Goal: Information Seeking & Learning: Learn about a topic

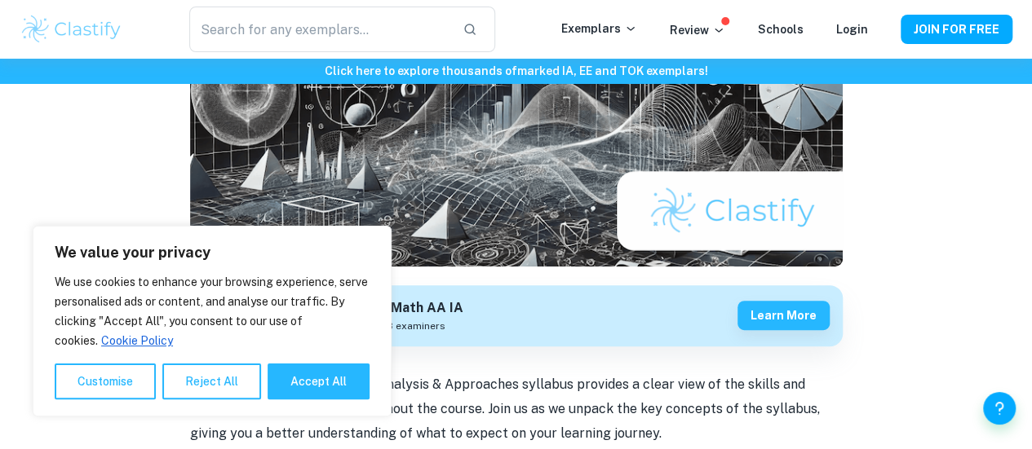
scroll to position [296, 0]
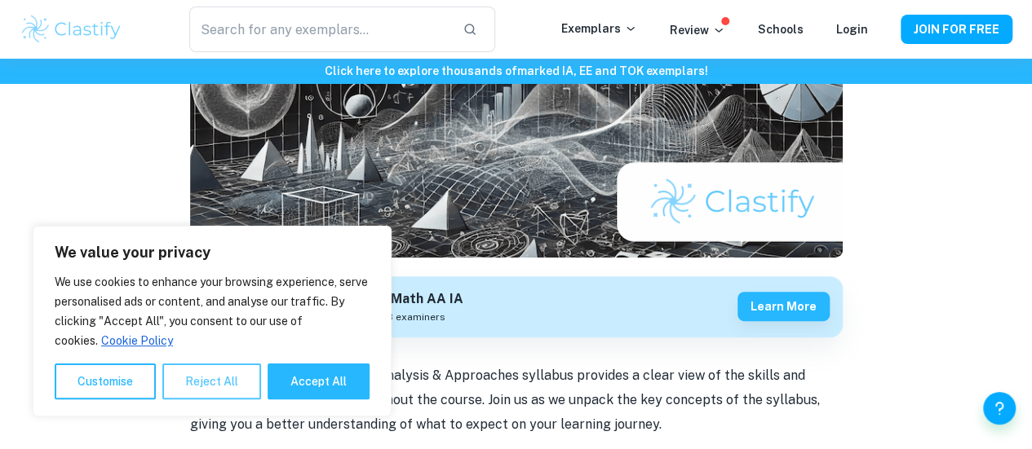
click at [217, 385] on button "Reject All" at bounding box center [211, 382] width 99 height 36
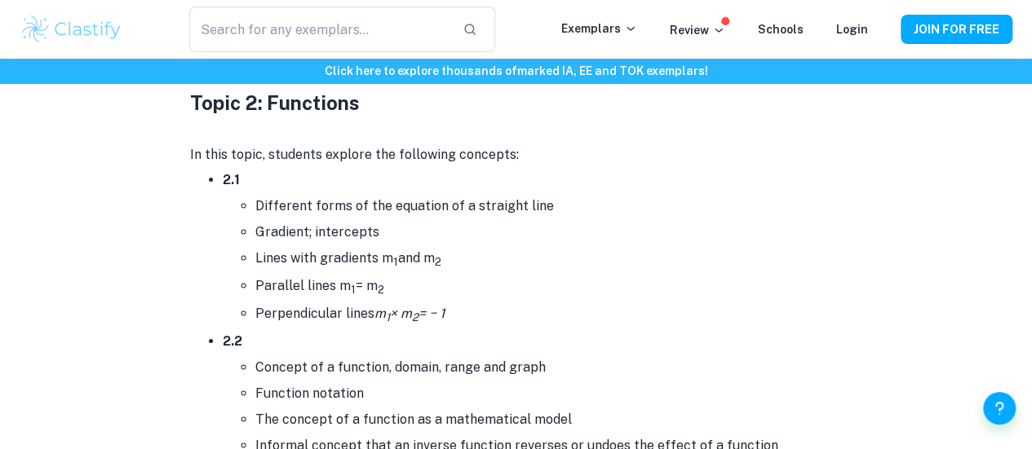
scroll to position [2579, 0]
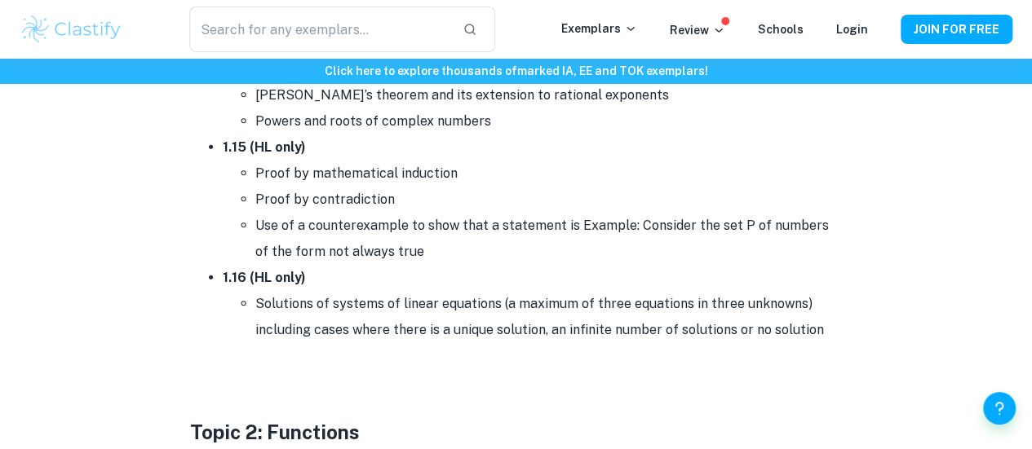
scroll to position [2235, 0]
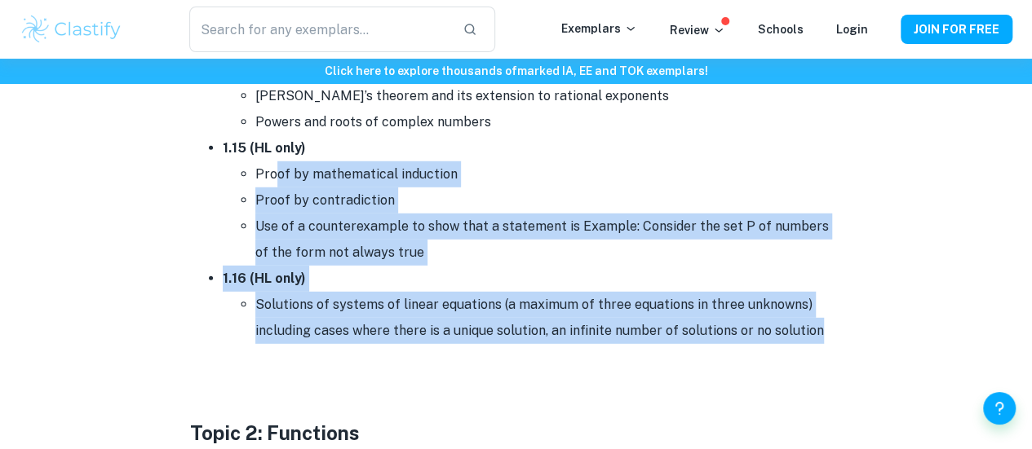
drag, startPoint x: 710, startPoint y: 316, endPoint x: 268, endPoint y: 159, distance: 469.0
click at [813, 263] on li "Use of a counterexample to show that a statement is Example: Consider the set P…" at bounding box center [548, 240] width 587 height 52
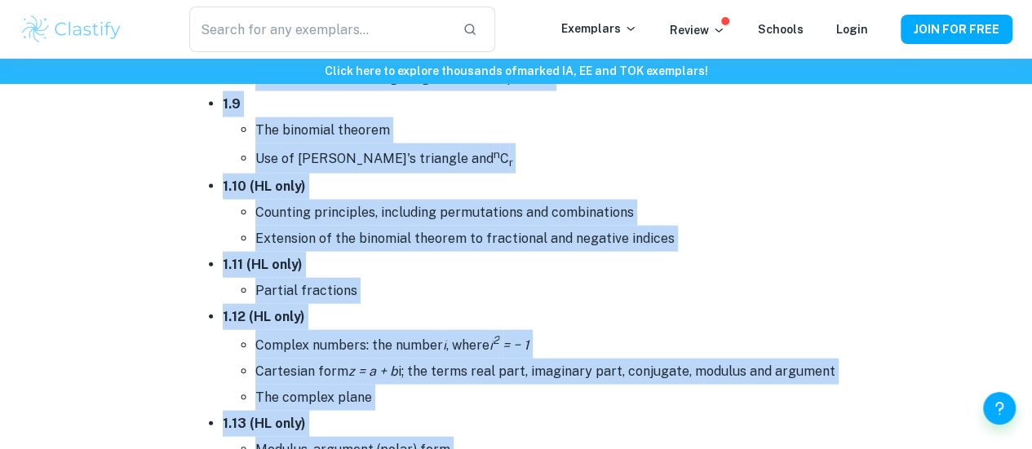
scroll to position [1593, 0]
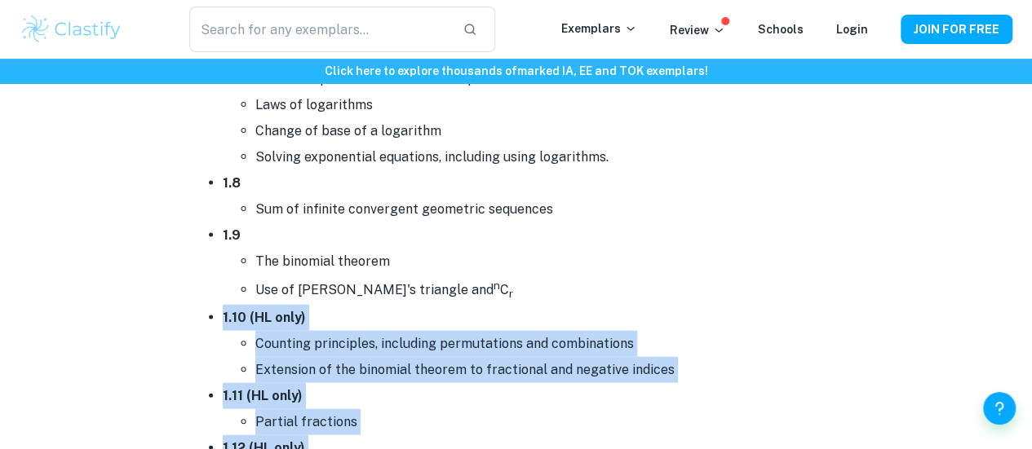
drag, startPoint x: 822, startPoint y: 333, endPoint x: 196, endPoint y: 320, distance: 626.6
click at [196, 320] on ul "1.1 Operations with numbers in the form a × 10 k where 1 ≤ a < 10 and k is an i…" at bounding box center [516, 195] width 653 height 1581
copy ul "3.84 (LO ipsu) Dolorsit ametconsec, adipiscin elitseddoeiu tem incididuntut Lab…"
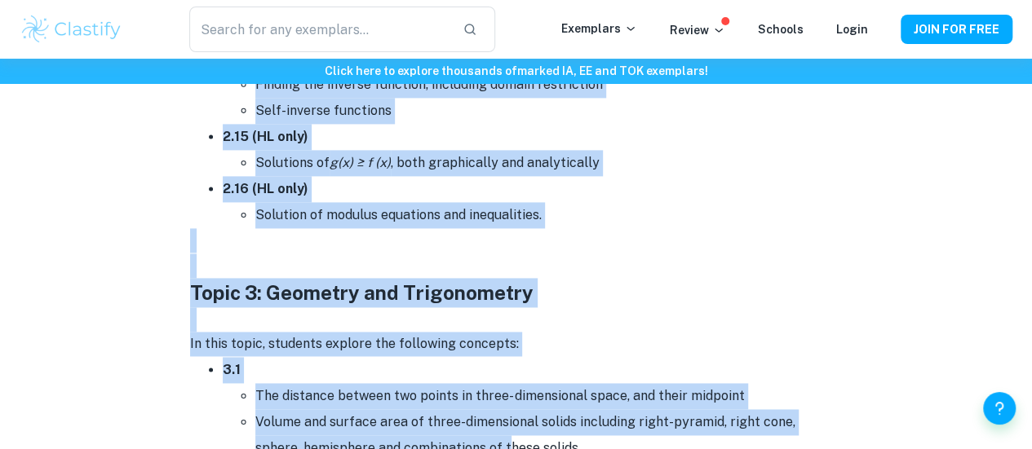
scroll to position [4216, 0]
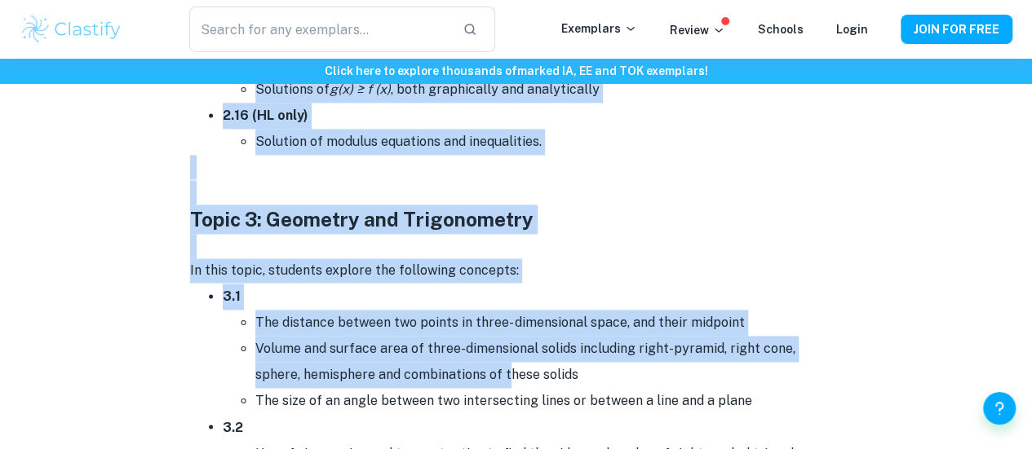
drag, startPoint x: 224, startPoint y: 221, endPoint x: 552, endPoint y: 143, distance: 337.9
copy ul "2.12 (HL only) Polynomial functions, their graphs and equations; zeros, roots a…"
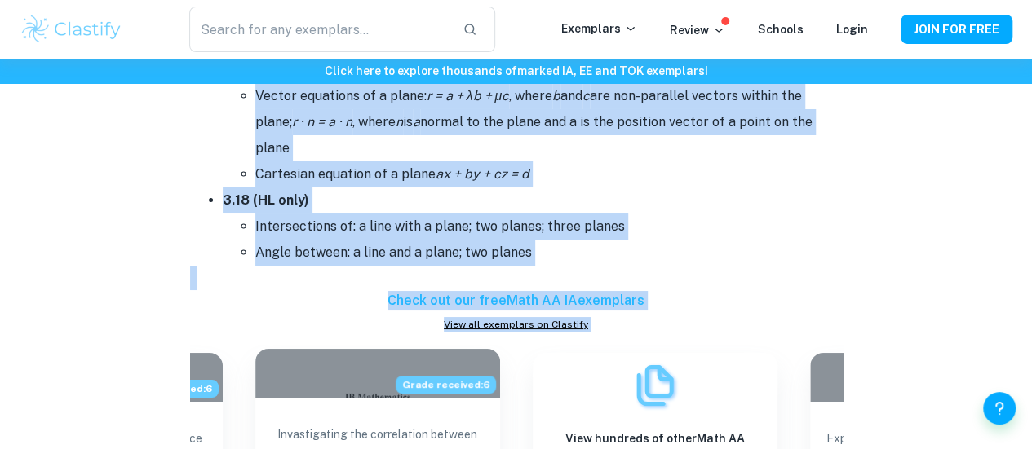
scroll to position [6072, 0]
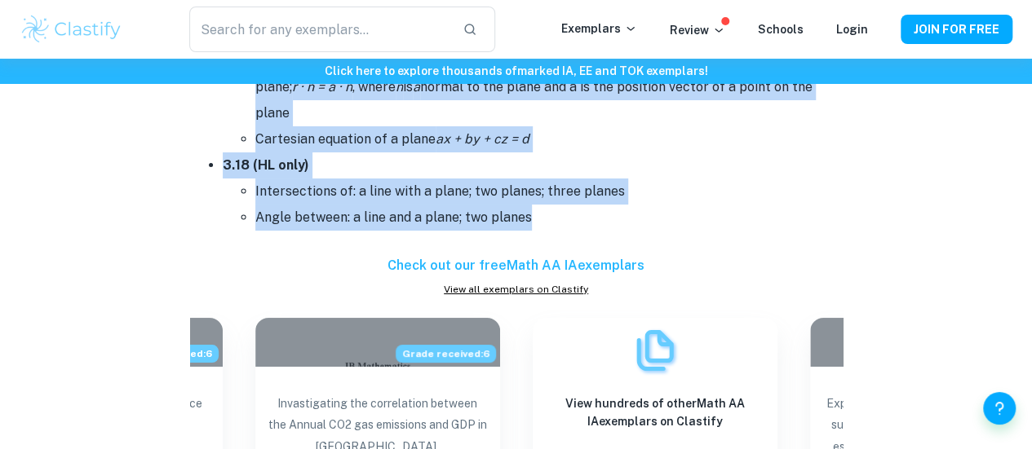
drag, startPoint x: 222, startPoint y: 126, endPoint x: 563, endPoint y: 210, distance: 351.2
copy ul "2.3 (LO ipsu) Dolorsitam co adi elitseddoe temporincidid utlabo etdo , magnaa e…"
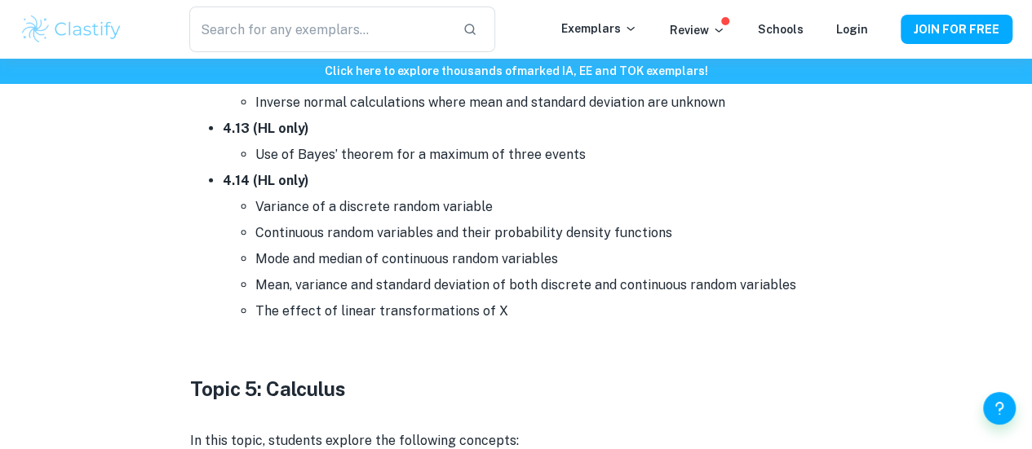
scroll to position [8130, 0]
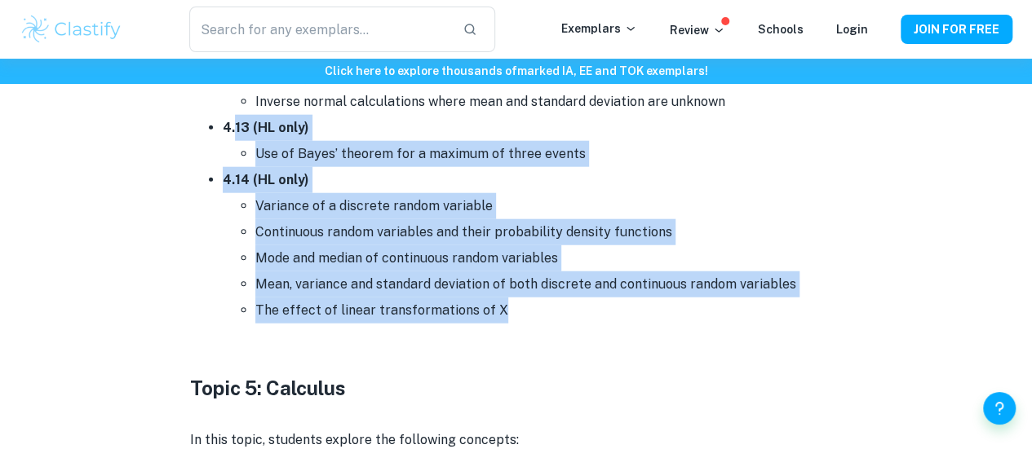
drag, startPoint x: 233, startPoint y: 125, endPoint x: 580, endPoint y: 303, distance: 389.6
copy ul "13 (HL only) Use of Bayes’ theorem for a maximum of three events 4.14 (HL only)…"
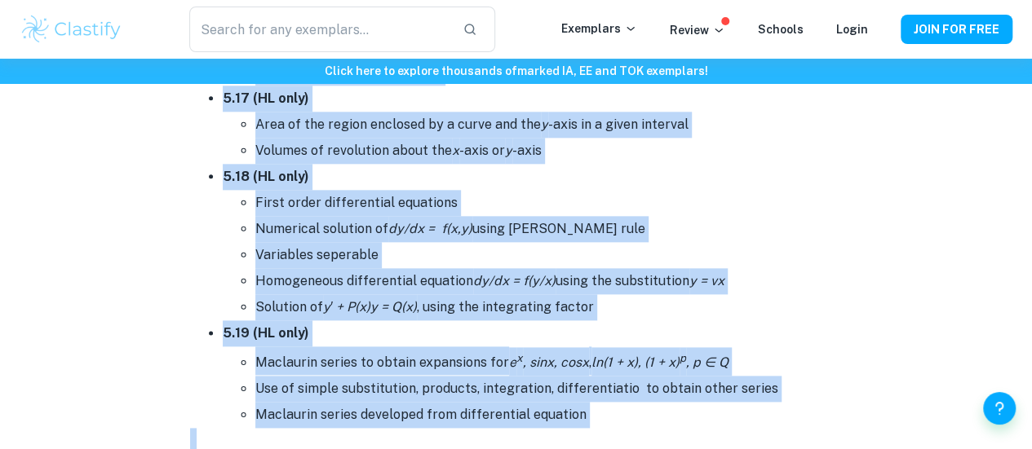
scroll to position [10226, 0]
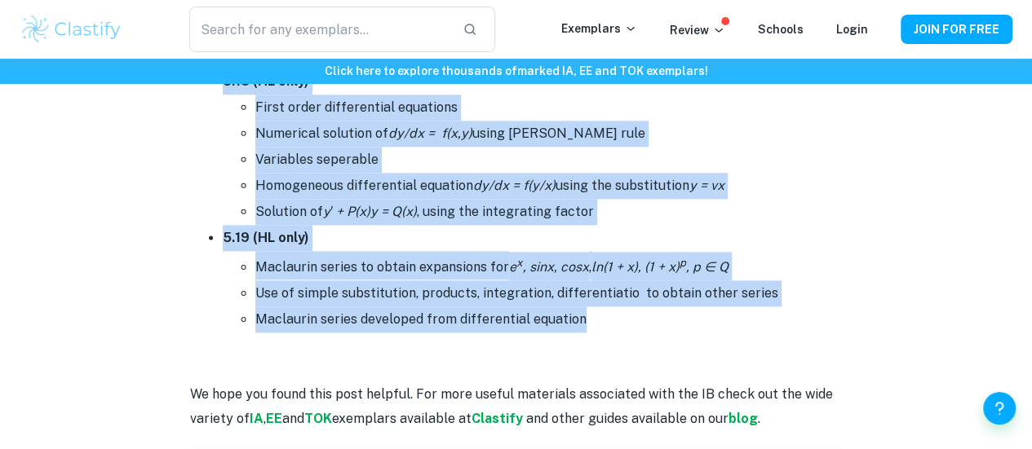
drag, startPoint x: 217, startPoint y: 150, endPoint x: 605, endPoint y: 309, distance: 419.6
copy ul "5.06 (LO ipsu) Dolorsit ametconsectet ad elitseddoe tem incididuntutlabor et d …"
